Goal: Task Accomplishment & Management: Use online tool/utility

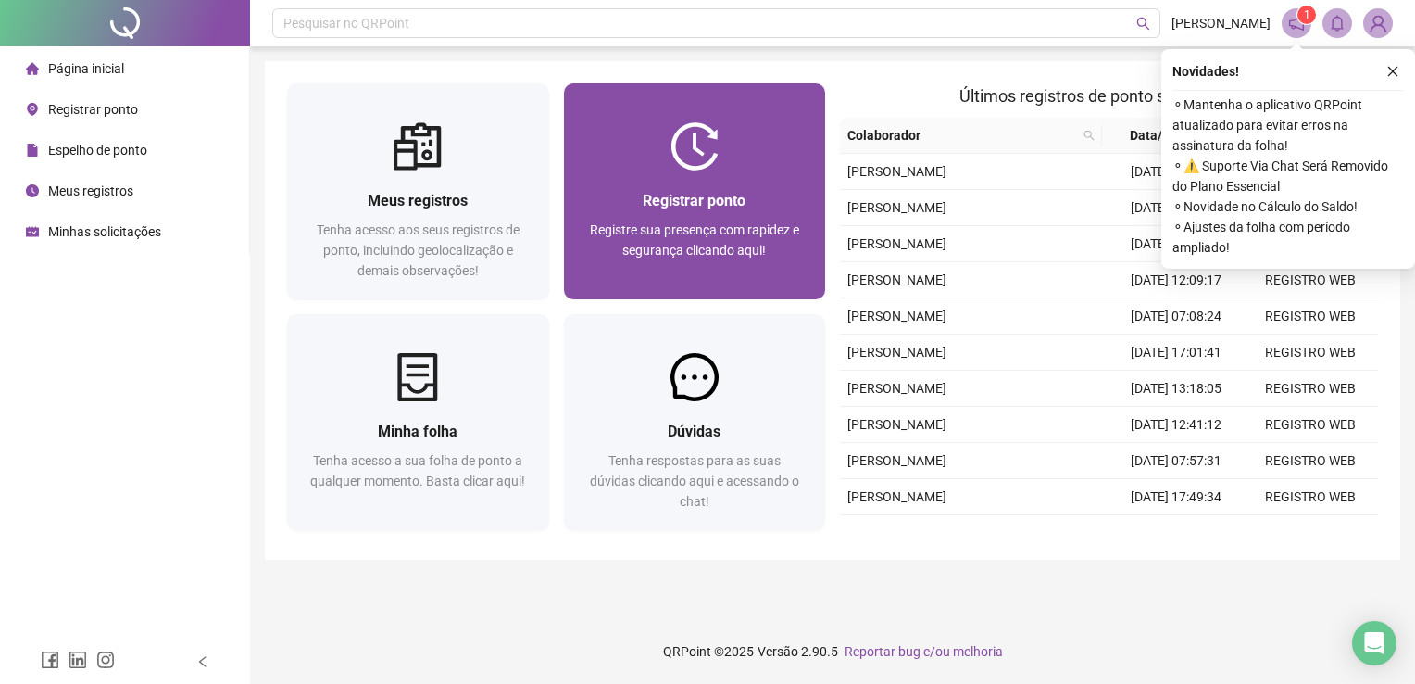
click at [643, 199] on span "Registrar ponto" at bounding box center [694, 201] width 103 height 18
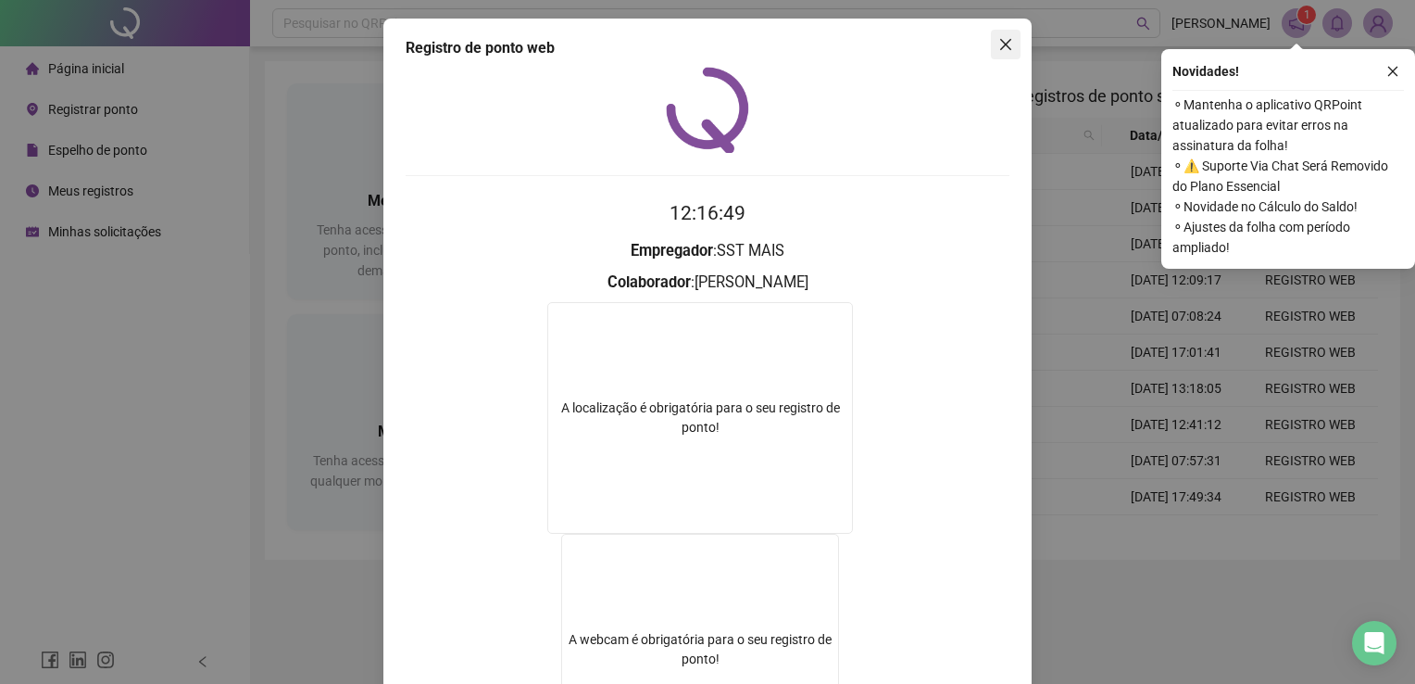
click at [1011, 39] on span "Close" at bounding box center [1006, 44] width 30 height 15
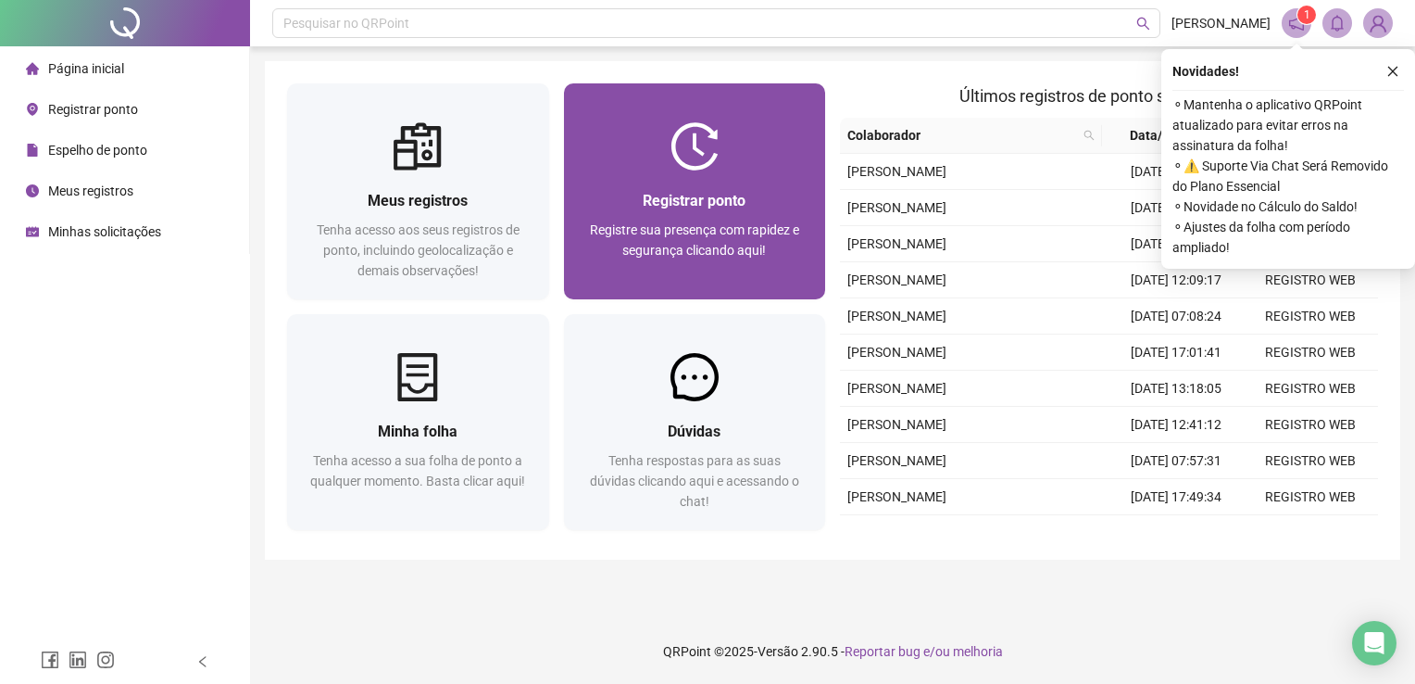
click at [639, 195] on div "Registrar ponto" at bounding box center [695, 200] width 218 height 23
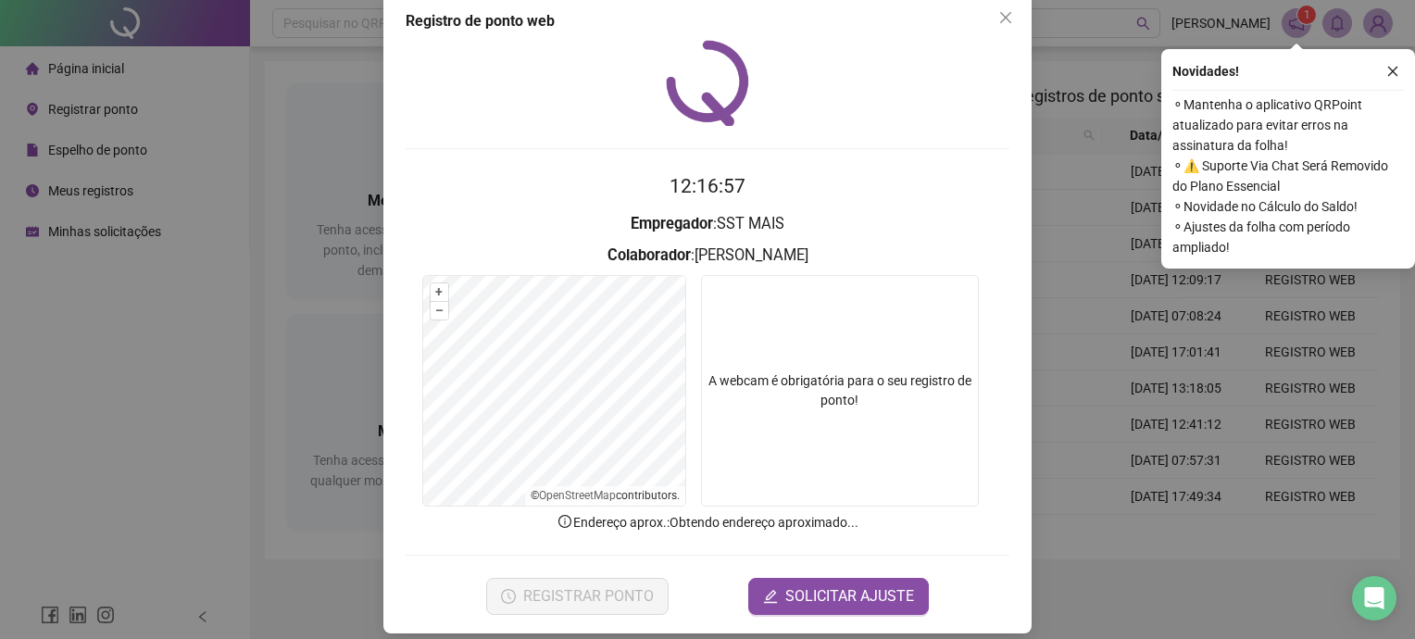
scroll to position [42, 0]
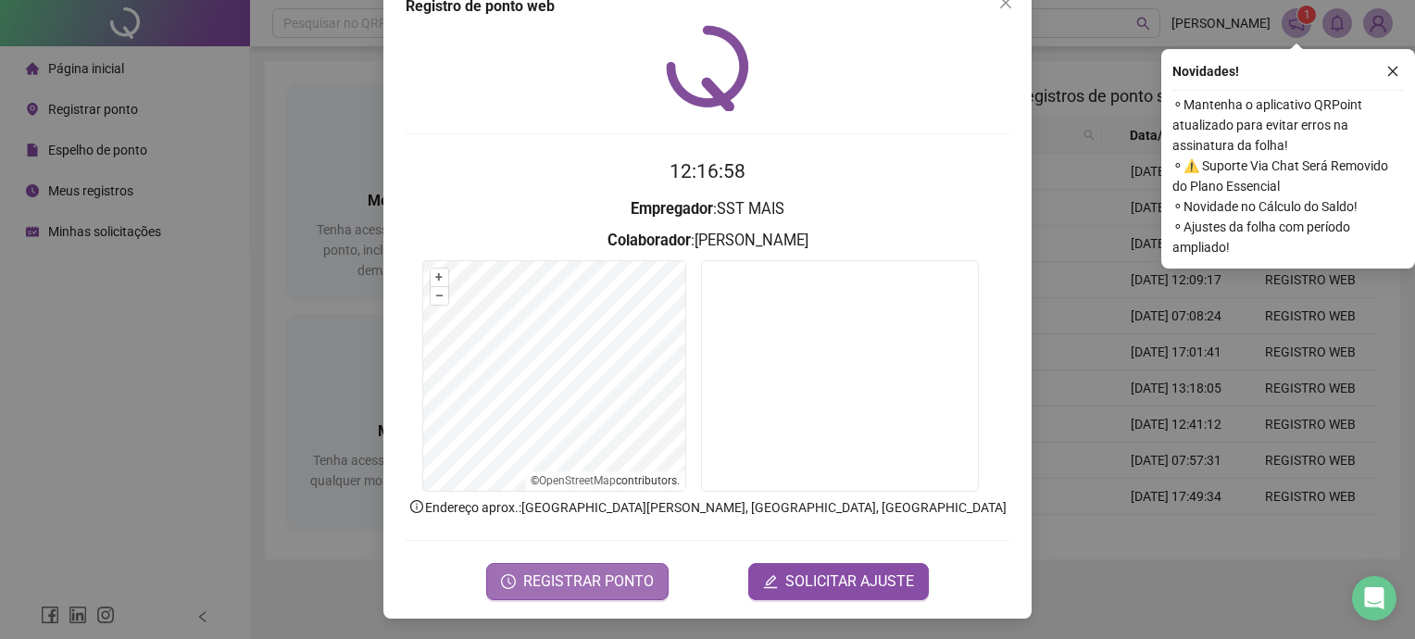
click at [571, 576] on span "REGISTRAR PONTO" at bounding box center [588, 582] width 131 height 22
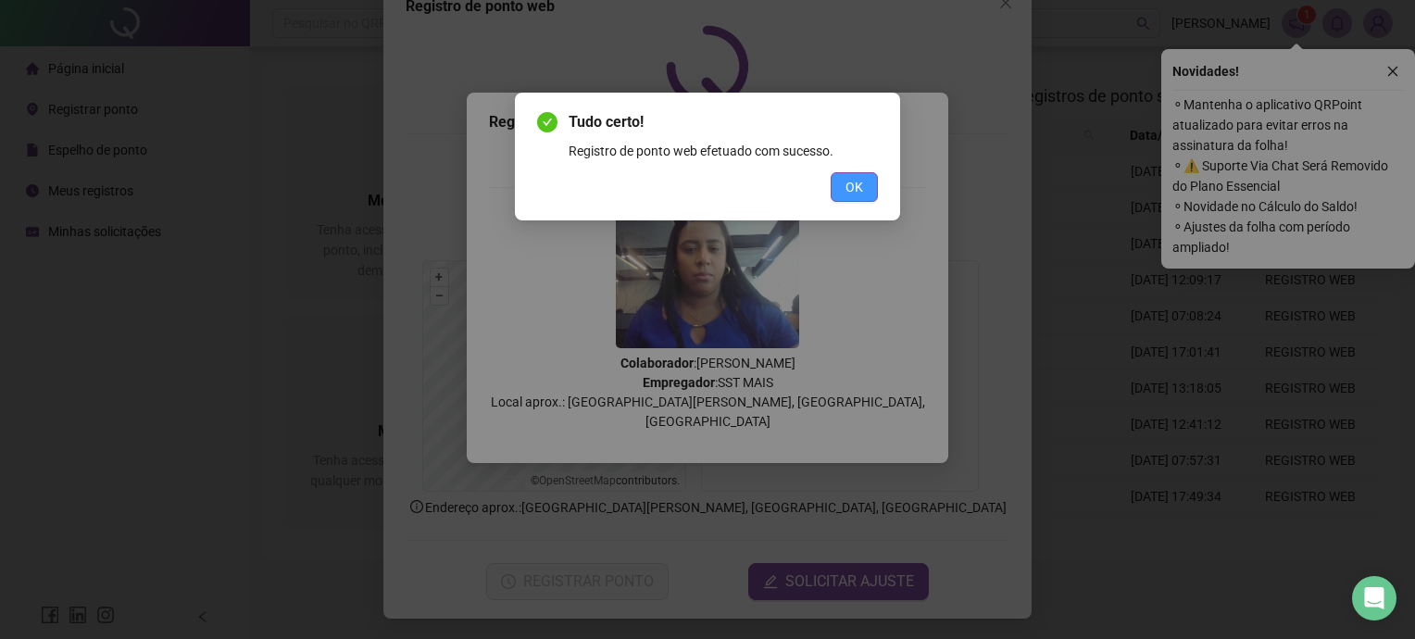
click at [859, 184] on span "OK" at bounding box center [855, 187] width 18 height 20
